Goal: Information Seeking & Learning: Learn about a topic

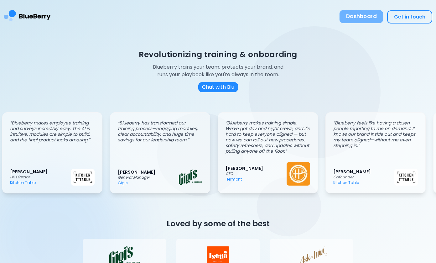
click at [362, 15] on button "Dashboard" at bounding box center [361, 16] width 44 height 13
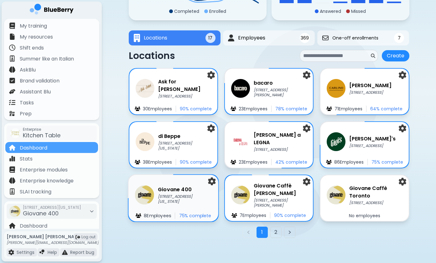
click at [172, 202] on p "418 W Georgia St, Vancouver BC" at bounding box center [185, 199] width 54 height 10
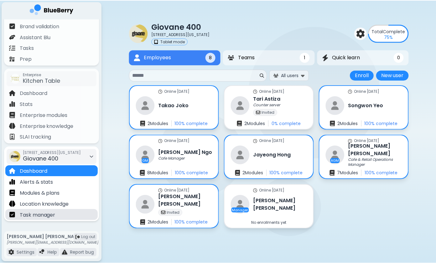
scroll to position [55, 0]
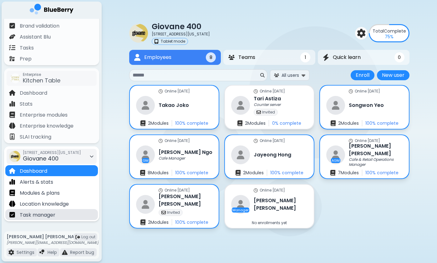
click at [39, 211] on p "Task manager" at bounding box center [38, 215] width 36 height 8
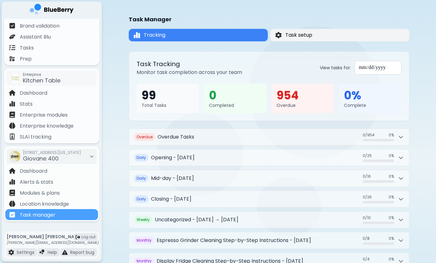
click at [309, 34] on span "Task setup" at bounding box center [298, 35] width 27 height 8
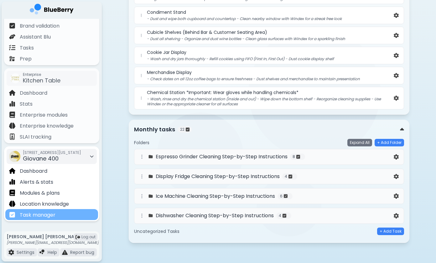
scroll to position [301, 0]
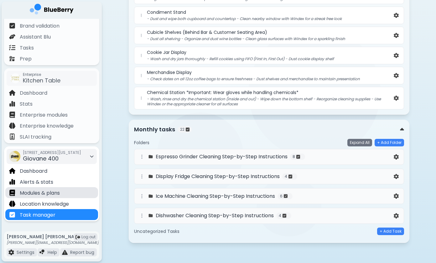
click at [45, 192] on p "Modules & plans" at bounding box center [40, 193] width 40 height 8
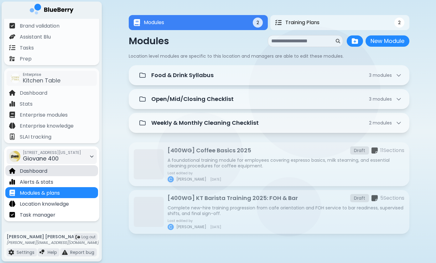
click at [42, 172] on p "Dashboard" at bounding box center [34, 171] width 28 height 8
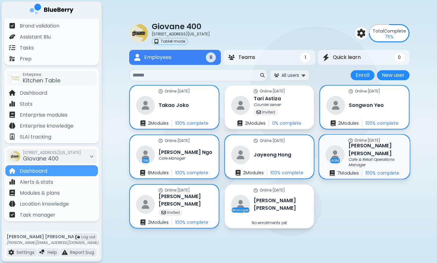
click at [353, 152] on h3 "Chloe Kim" at bounding box center [376, 149] width 55 height 15
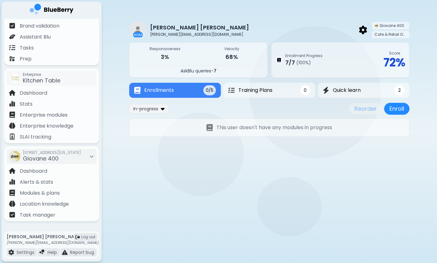
click at [361, 112] on div "Reorder Enroll" at bounding box center [380, 109] width 60 height 12
click at [369, 110] on div "Reorder Enroll" at bounding box center [380, 109] width 60 height 12
click at [396, 111] on button "Enroll" at bounding box center [397, 109] width 25 height 12
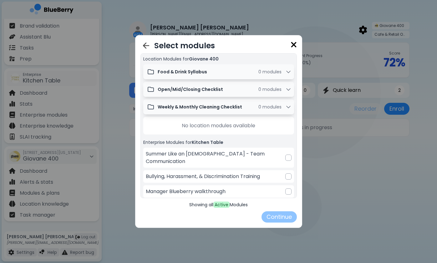
click at [296, 43] on img at bounding box center [294, 44] width 6 height 8
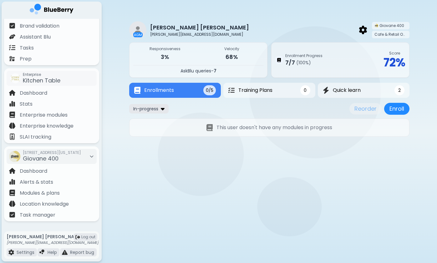
click at [153, 110] on span "In-progress" at bounding box center [145, 109] width 25 height 6
click at [152, 117] on button "All" at bounding box center [149, 120] width 36 height 9
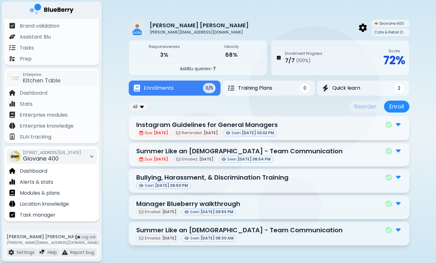
scroll to position [2, 0]
click at [42, 195] on p "Modules & plans" at bounding box center [40, 193] width 40 height 8
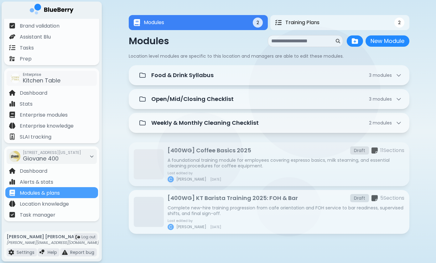
click at [226, 209] on p "Complete new-hire training progression from cafe orientation and FOH service to…" at bounding box center [286, 210] width 237 height 11
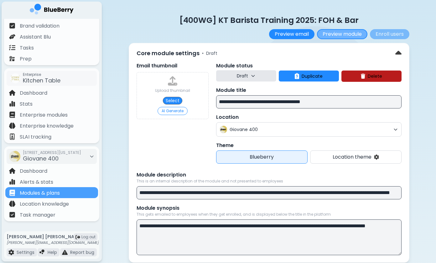
click at [345, 33] on button "Preview module" at bounding box center [342, 34] width 50 height 10
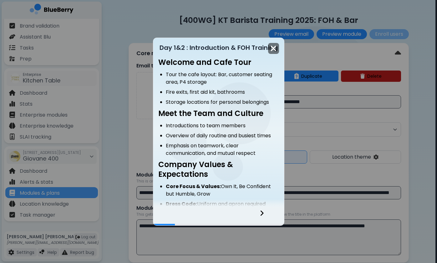
click at [272, 48] on img at bounding box center [274, 48] width 6 height 8
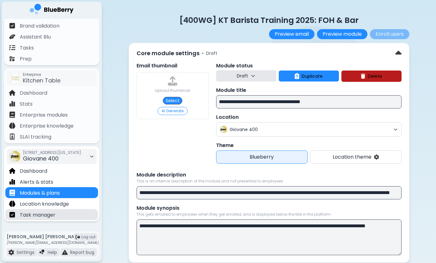
click at [39, 210] on div "Task manager" at bounding box center [51, 214] width 93 height 11
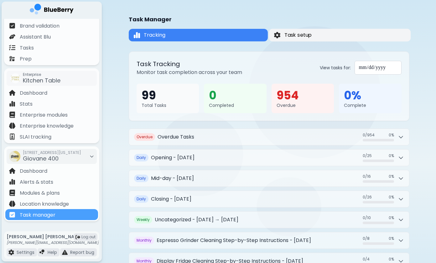
click at [322, 37] on button "Task setup" at bounding box center [340, 35] width 142 height 13
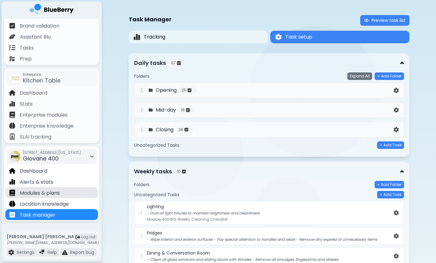
click at [37, 190] on p "Modules & plans" at bounding box center [40, 193] width 40 height 8
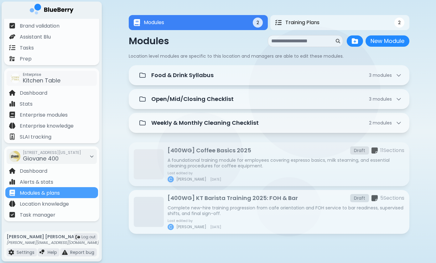
click at [253, 205] on div "[400WG] KT Barista Training 2025: FOH & Bar Draft 5 Section s Complete new-hire…" at bounding box center [286, 212] width 237 height 36
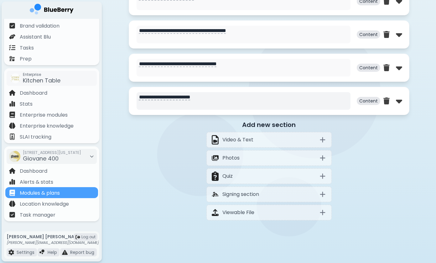
scroll to position [412, 0]
click at [231, 98] on textarea "**********" at bounding box center [244, 101] width 214 height 18
click at [399, 102] on img at bounding box center [399, 101] width 6 height 10
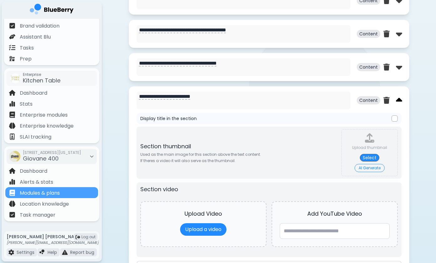
type textarea "**********"
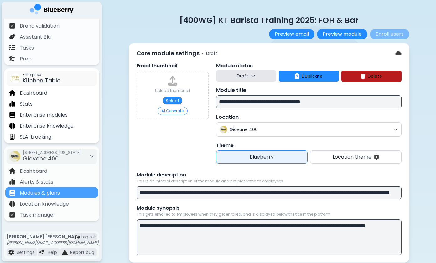
scroll to position [0, 0]
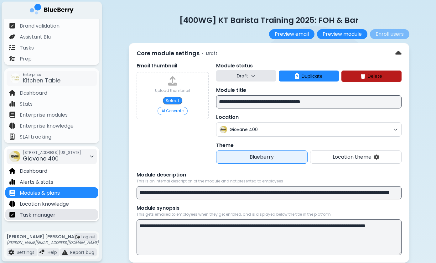
click at [39, 214] on p "Task manager" at bounding box center [38, 215] width 36 height 8
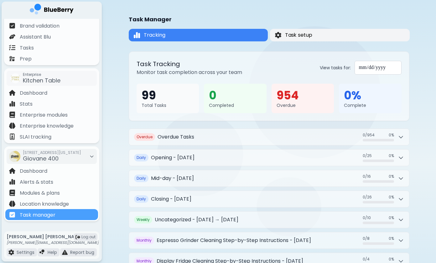
click at [313, 33] on button "Task setup" at bounding box center [340, 35] width 140 height 13
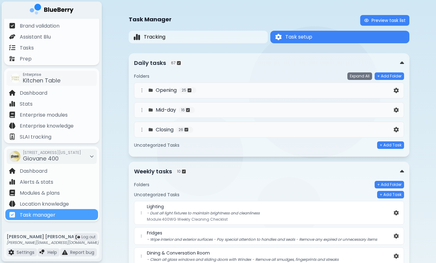
click at [234, 22] on div "Task Manager Preview task list" at bounding box center [269, 20] width 281 height 11
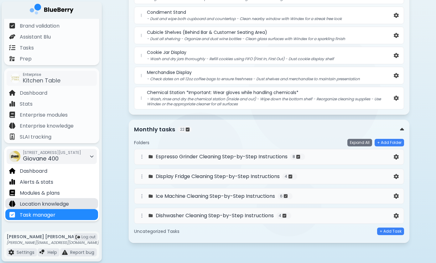
scroll to position [301, 0]
click at [51, 191] on p "Modules & plans" at bounding box center [40, 193] width 40 height 8
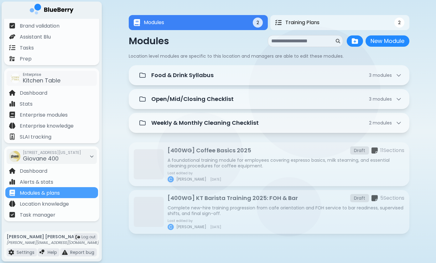
click at [111, 191] on div "Modules 2 Training Plans 2 Modules 2 2 Modules New Module New Module Location l…" at bounding box center [269, 126] width 334 height 252
click at [113, 176] on div "Modules 2 Training Plans 2 Modules 2 2 Modules New Module New Module Location l…" at bounding box center [269, 126] width 334 height 252
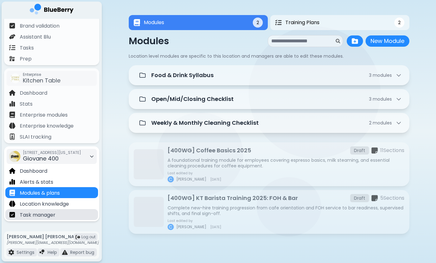
click at [45, 215] on p "Task manager" at bounding box center [38, 215] width 36 height 8
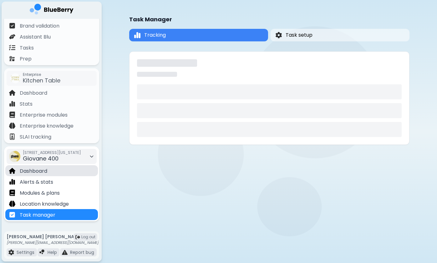
click at [51, 166] on div "Dashboard" at bounding box center [51, 170] width 93 height 11
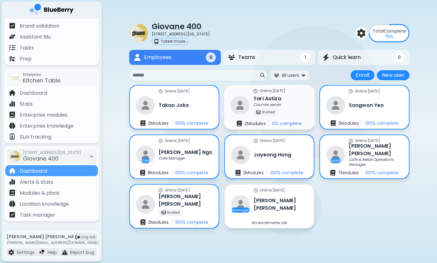
click at [287, 104] on div "Online 2 days ago Tari Astiza Counter server Invited 2 Module s 0 % complete" at bounding box center [269, 107] width 91 height 44
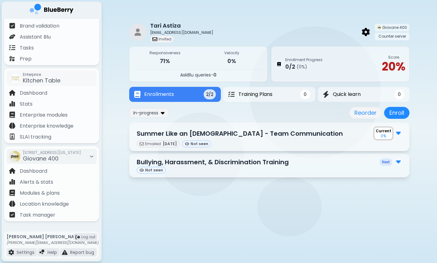
click at [398, 133] on img at bounding box center [398, 132] width 5 height 8
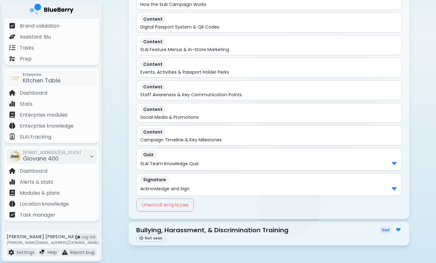
scroll to position [185, 0]
click at [117, 220] on div "Tari Astiza tharidianastiza@gmail.com Invited Giovane 400 Counter server Respon…" at bounding box center [269, 39] width 334 height 448
click at [399, 232] on img at bounding box center [398, 229] width 5 height 8
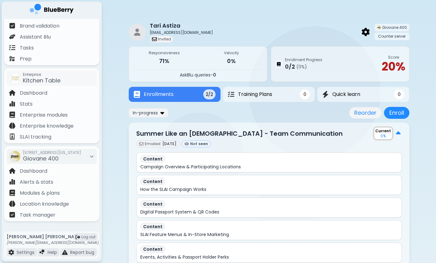
scroll to position [0, 0]
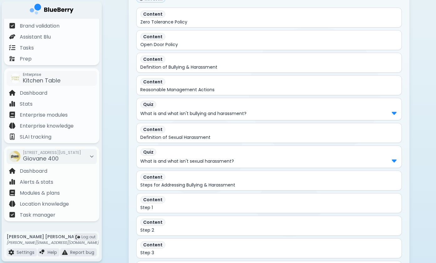
scroll to position [364, 0]
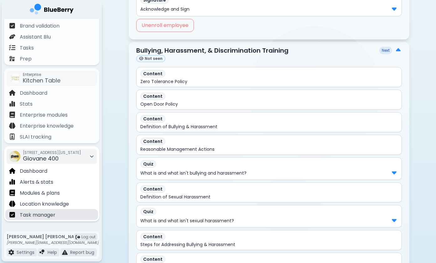
click at [35, 217] on p "Task manager" at bounding box center [38, 215] width 36 height 8
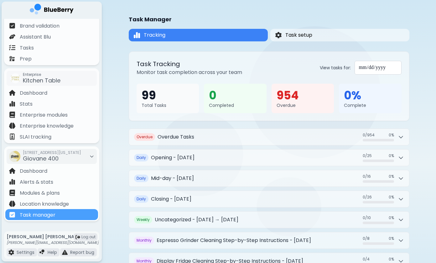
click at [108, 122] on div "**********" at bounding box center [269, 163] width 334 height 326
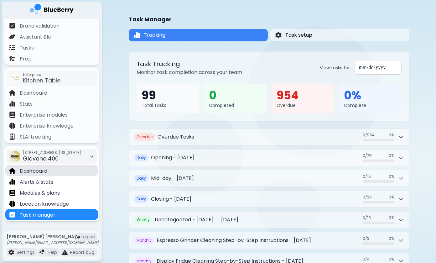
click at [55, 168] on div "Dashboard" at bounding box center [51, 170] width 93 height 11
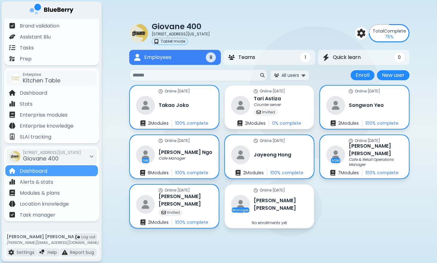
click at [357, 241] on div "Giovane 400 418 W Georgia St, Vancouver BC Tablet mode Total Complete 75 % Empl…" at bounding box center [269, 121] width 281 height 243
click at [357, 221] on div "Online 36 days ago Takao Joko 2 Module s 100 % complete Online 2 days ago Tari …" at bounding box center [269, 156] width 281 height 143
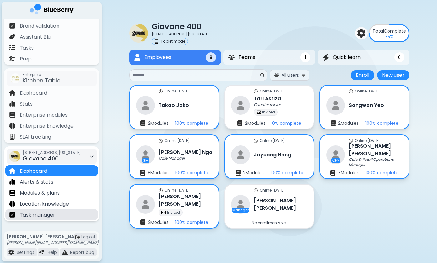
click at [49, 213] on p "Task manager" at bounding box center [38, 215] width 36 height 8
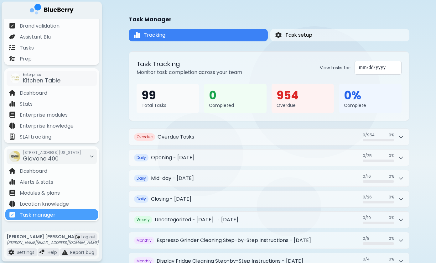
click at [111, 166] on div "**********" at bounding box center [269, 163] width 334 height 326
click at [116, 189] on div "**********" at bounding box center [269, 163] width 334 height 326
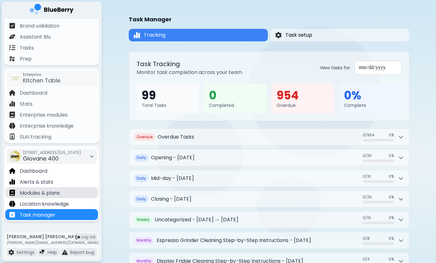
click at [59, 194] on p "Modules & plans" at bounding box center [40, 193] width 40 height 8
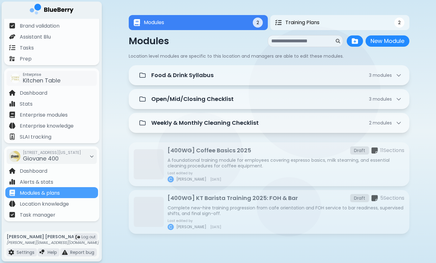
click at [111, 121] on div "Modules 2 Training Plans 2 Modules 2 2 Modules New Module New Module Location l…" at bounding box center [269, 126] width 334 height 252
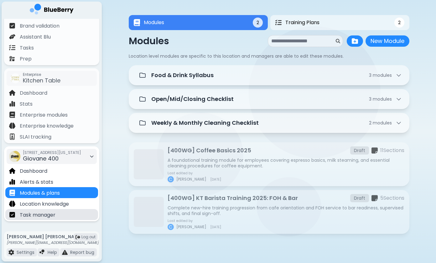
click at [62, 214] on div "Task manager" at bounding box center [51, 214] width 93 height 11
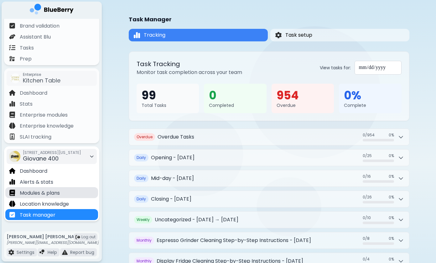
click at [63, 190] on div "Modules & plans" at bounding box center [51, 192] width 93 height 11
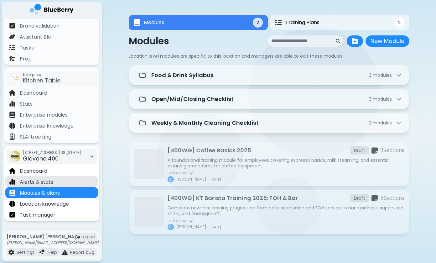
click at [76, 185] on div "Alerts & stats" at bounding box center [51, 181] width 93 height 11
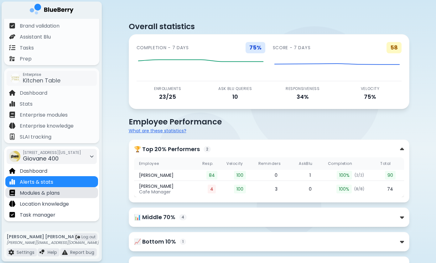
click at [70, 191] on div "Modules & plans" at bounding box center [51, 192] width 93 height 11
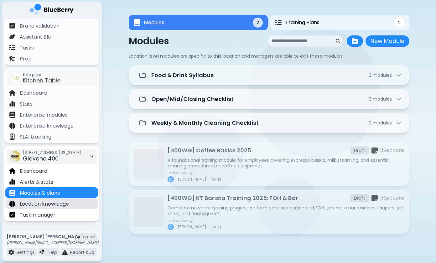
click at [69, 204] on p "Location knowledge" at bounding box center [44, 204] width 49 height 8
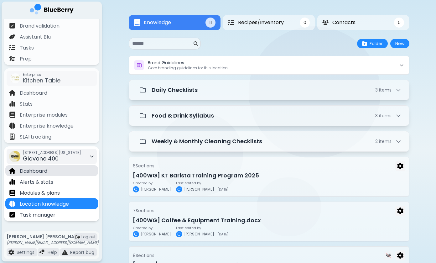
click at [68, 167] on div "Dashboard" at bounding box center [51, 170] width 93 height 11
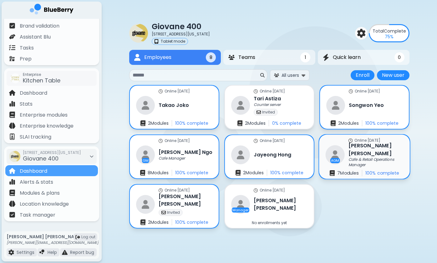
click at [350, 151] on h3 "Chloe Kim" at bounding box center [376, 149] width 55 height 15
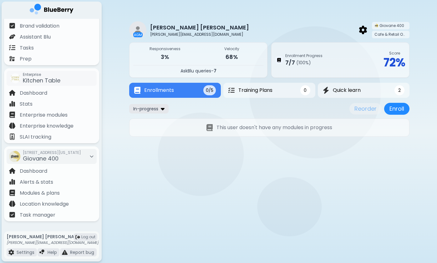
click at [164, 107] on img at bounding box center [163, 109] width 4 height 6
click at [158, 120] on button "All" at bounding box center [149, 120] width 36 height 9
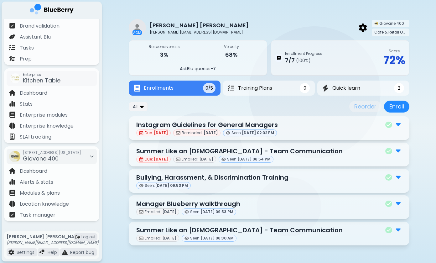
scroll to position [2, 0]
click at [399, 124] on img at bounding box center [398, 124] width 5 height 8
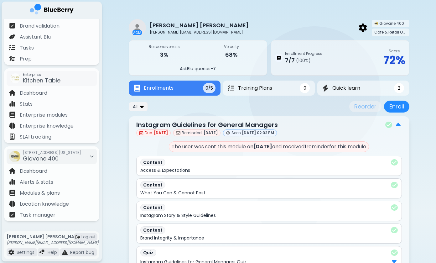
click at [238, 158] on div "Content Access & Expectations" at bounding box center [269, 166] width 266 height 20
click at [317, 175] on div "Content Access & Expectations" at bounding box center [269, 166] width 266 height 20
click at [298, 169] on div "Access & Expectations" at bounding box center [268, 170] width 257 height 6
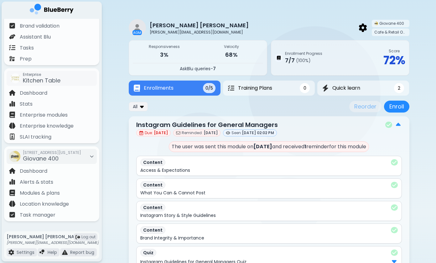
click at [196, 166] on div "Content" at bounding box center [268, 162] width 257 height 8
click at [147, 160] on p "Content" at bounding box center [152, 162] width 25 height 8
click at [160, 169] on p "Access & Expectations" at bounding box center [165, 170] width 50 height 6
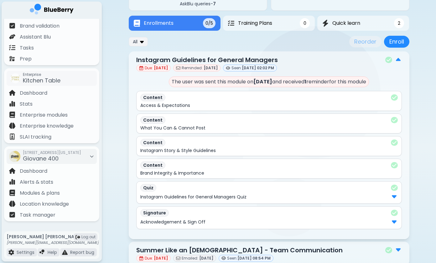
scroll to position [74, 0]
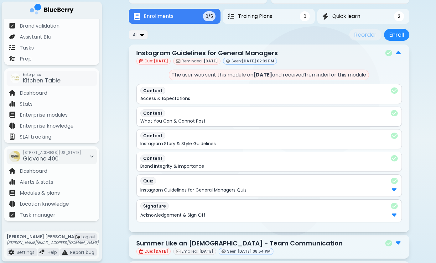
click at [173, 118] on p "What You Can & Cannot Post" at bounding box center [172, 121] width 65 height 6
click at [180, 152] on div "Content Brand Integrity & Importance" at bounding box center [269, 162] width 266 height 20
click at [192, 121] on p "What You Can & Cannot Post" at bounding box center [172, 121] width 65 height 6
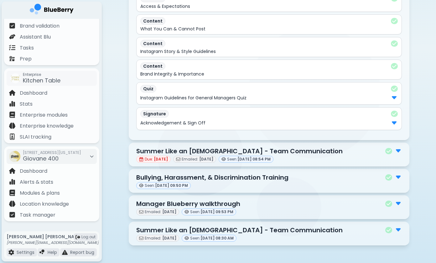
scroll to position [166, 0]
click at [390, 96] on div "Instagram Guidelines for General Managers Quiz" at bounding box center [268, 98] width 257 height 8
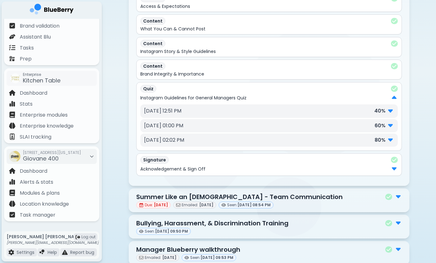
click at [390, 111] on img at bounding box center [390, 110] width 5 height 8
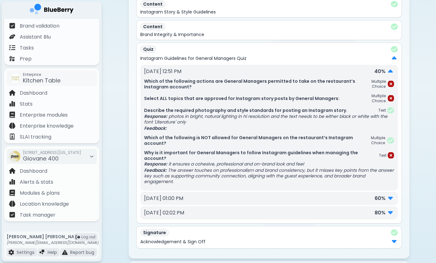
scroll to position [211, 0]
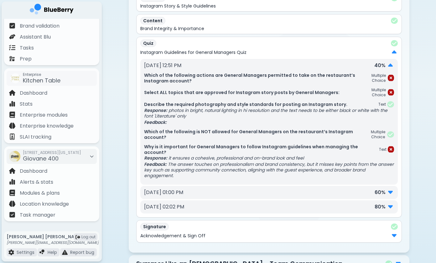
click at [390, 194] on img at bounding box center [390, 192] width 5 height 8
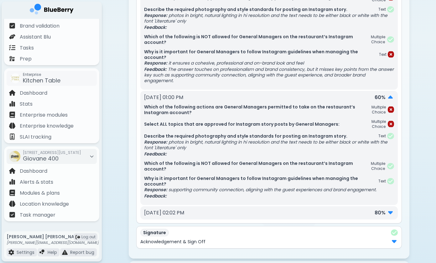
scroll to position [323, 0]
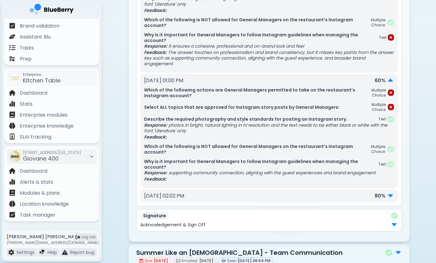
click at [391, 194] on img at bounding box center [390, 195] width 5 height 8
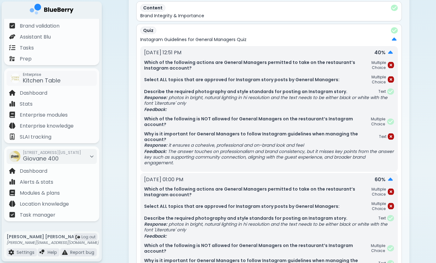
scroll to position [251, 0]
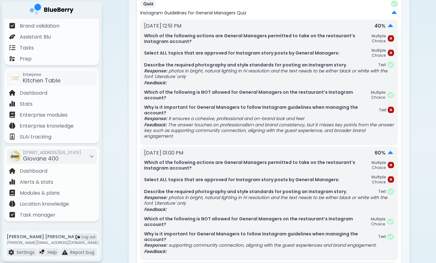
drag, startPoint x: 215, startPoint y: 70, endPoint x: 229, endPoint y: 101, distance: 33.7
click at [229, 101] on div "Which of the following actions are General Managers permitted to take on the re…" at bounding box center [269, 86] width 250 height 106
drag, startPoint x: 174, startPoint y: 117, endPoint x: 213, endPoint y: 131, distance: 41.8
click at [213, 131] on div "Why is it important for General Managers to follow Instagram guidelines when ma…" at bounding box center [269, 121] width 250 height 34
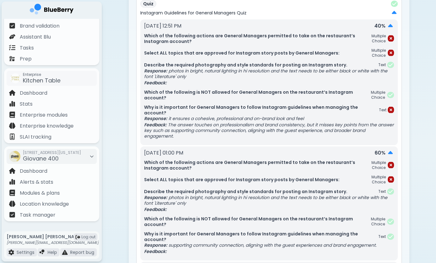
click at [213, 131] on p "Feedback: The answer touches on professionalism and brand consistency, but it m…" at bounding box center [269, 130] width 250 height 17
drag, startPoint x: 214, startPoint y: 68, endPoint x: 224, endPoint y: 82, distance: 17.3
click at [224, 83] on div "Describe the required photography and style standards for posting an Instagram …" at bounding box center [269, 74] width 250 height 24
drag, startPoint x: 175, startPoint y: 121, endPoint x: 183, endPoint y: 131, distance: 12.5
click at [183, 131] on div "Why is it important for General Managers to follow Instagram guidelines when ma…" at bounding box center [269, 121] width 250 height 34
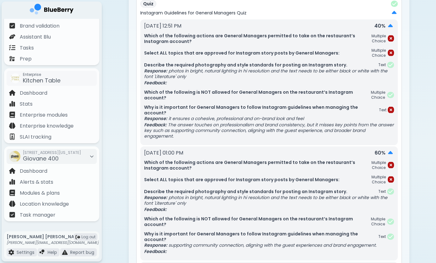
click at [183, 131] on p "Feedback: The answer touches on professionalism and brand consistency, but it m…" at bounding box center [269, 130] width 250 height 17
drag, startPoint x: 194, startPoint y: 115, endPoint x: 199, endPoint y: 124, distance: 10.2
click at [199, 124] on div "Why is it important for General Managers to follow Instagram guidelines when ma…" at bounding box center [269, 121] width 250 height 34
drag, startPoint x: 210, startPoint y: 127, endPoint x: 210, endPoint y: 134, distance: 6.6
click at [210, 134] on p "Feedback: The answer touches on professionalism and brand consistency, but it m…" at bounding box center [269, 130] width 250 height 17
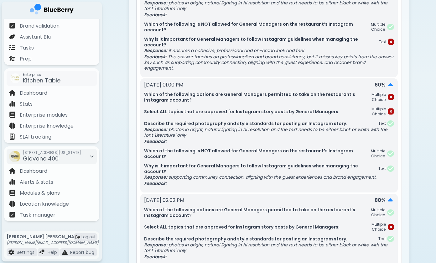
scroll to position [328, 0]
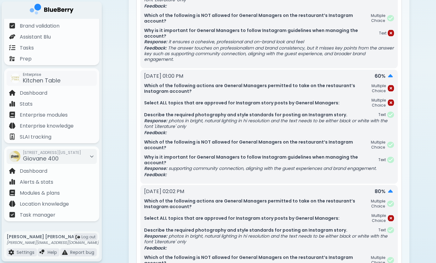
drag, startPoint x: 219, startPoint y: 170, endPoint x: 245, endPoint y: 170, distance: 25.4
click at [245, 170] on p "Response: supporting community connection, aligning with the guest experiences …" at bounding box center [269, 168] width 250 height 6
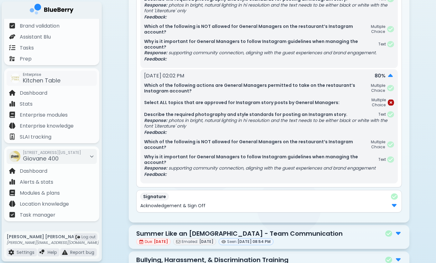
scroll to position [444, 0]
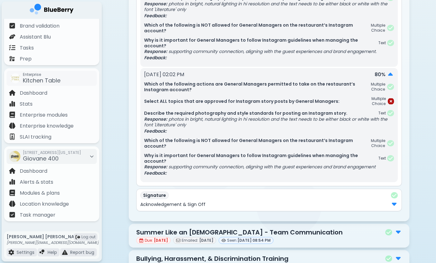
click at [396, 206] on img at bounding box center [394, 203] width 5 height 8
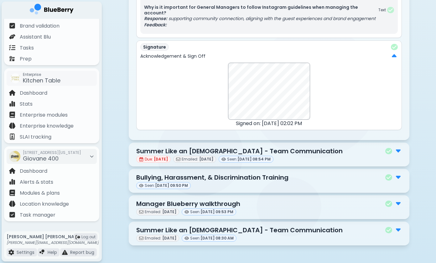
scroll to position [592, 0]
click at [399, 154] on img at bounding box center [398, 150] width 5 height 8
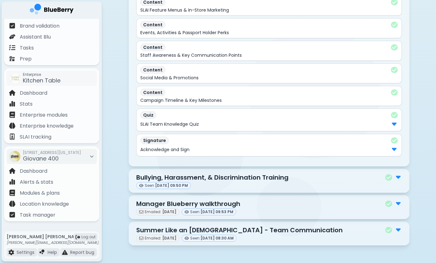
scroll to position [832, 0]
click at [399, 203] on img at bounding box center [398, 203] width 5 height 8
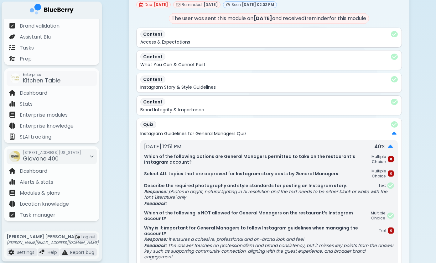
scroll to position [129, 0]
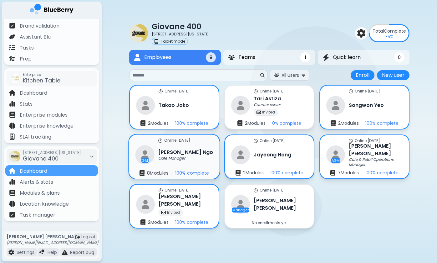
click at [180, 147] on div "GM Joyce Ngo Cafe Manager" at bounding box center [175, 154] width 78 height 19
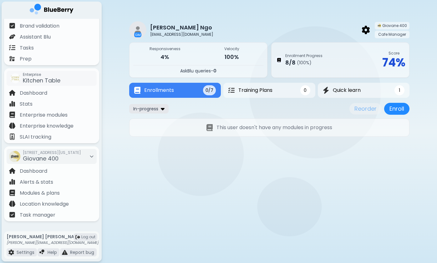
click at [160, 110] on div "In-progress" at bounding box center [148, 108] width 39 height 9
click at [160, 121] on button "All" at bounding box center [149, 120] width 36 height 9
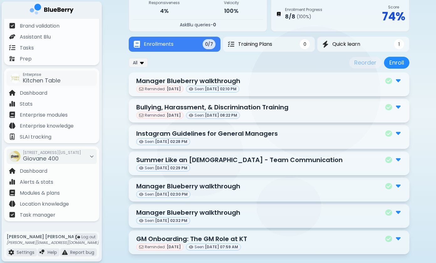
scroll to position [46, 0]
click at [397, 132] on img at bounding box center [398, 132] width 5 height 8
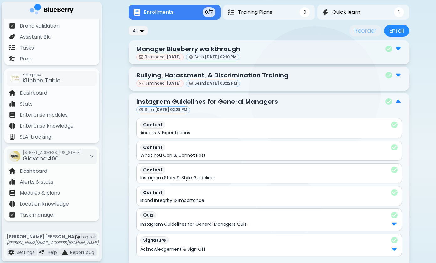
scroll to position [82, 0]
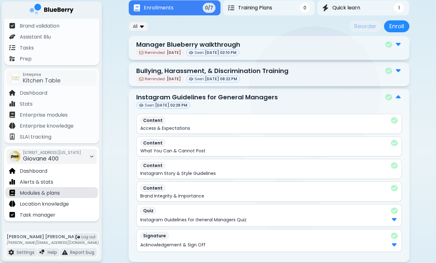
click at [34, 198] on div "Modules & plans" at bounding box center [51, 192] width 93 height 11
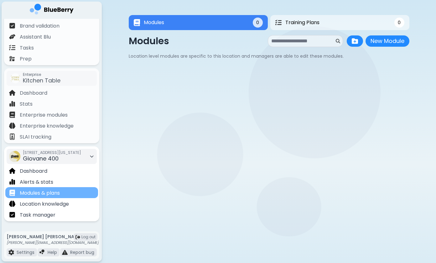
click at [41, 196] on p "Modules & plans" at bounding box center [40, 193] width 40 height 8
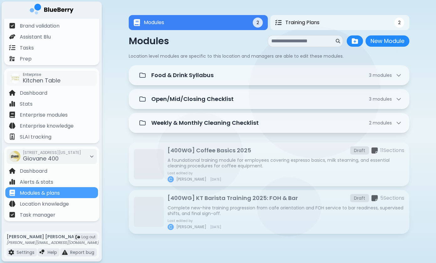
click at [64, 12] on img at bounding box center [52, 10] width 44 height 13
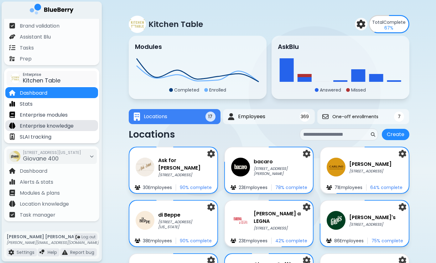
click at [48, 127] on p "Enterprise knowledge" at bounding box center [47, 126] width 54 height 8
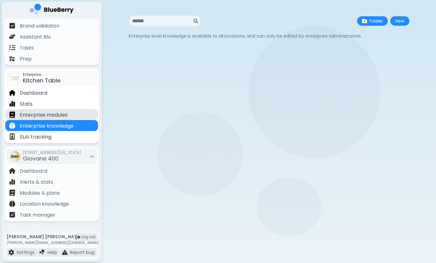
click at [56, 116] on p "Enterprise modules" at bounding box center [44, 115] width 48 height 8
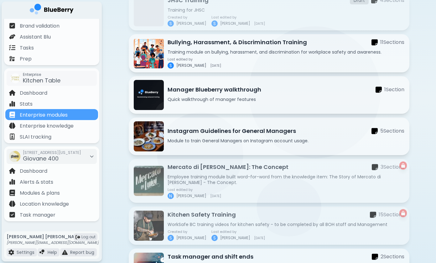
scroll to position [235, 0]
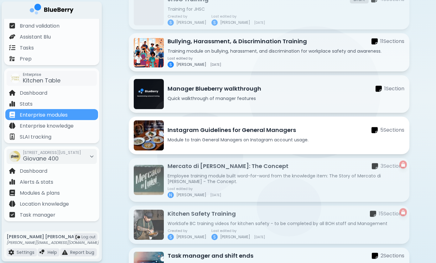
click at [206, 136] on div "Instagram Guidelines for General Managers 5 Section s Module to train General M…" at bounding box center [286, 135] width 237 height 19
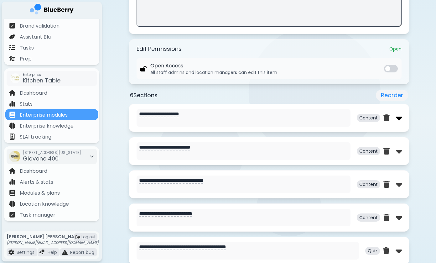
scroll to position [201, 0]
click at [399, 121] on img at bounding box center [399, 118] width 6 height 10
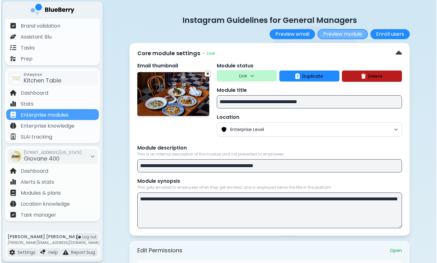
scroll to position [0, 0]
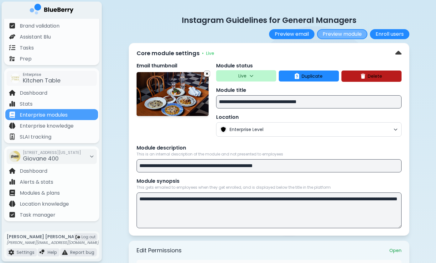
click at [352, 32] on button "Preview module" at bounding box center [342, 34] width 50 height 10
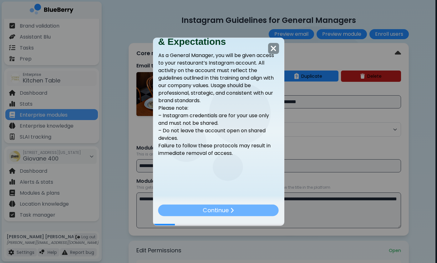
scroll to position [128, 0]
click at [262, 210] on div "Continue" at bounding box center [218, 210] width 121 height 12
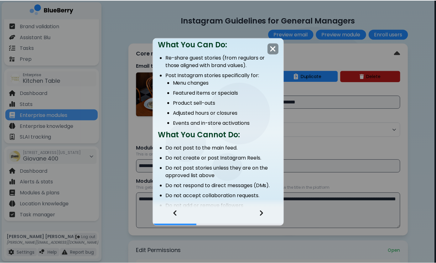
scroll to position [126, 0]
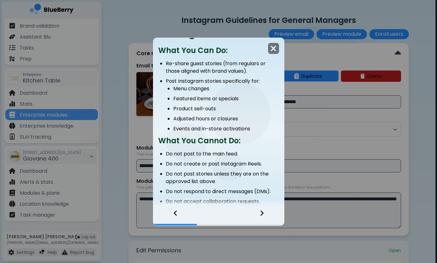
click at [273, 48] on img at bounding box center [274, 48] width 6 height 8
